Goal: Transaction & Acquisition: Purchase product/service

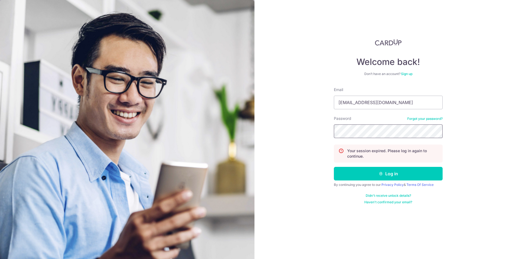
click at [334, 167] on button "Log in" at bounding box center [388, 174] width 109 height 14
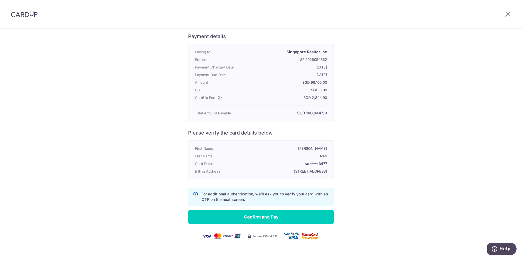
scroll to position [50, 0]
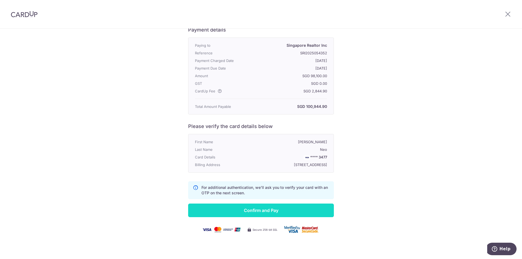
click at [273, 208] on input "Confirm and Pay" at bounding box center [261, 211] width 146 height 14
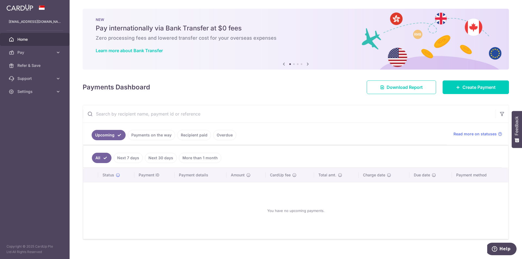
click at [143, 137] on link "Payments on the way" at bounding box center [151, 135] width 47 height 10
